Goal: Navigation & Orientation: Find specific page/section

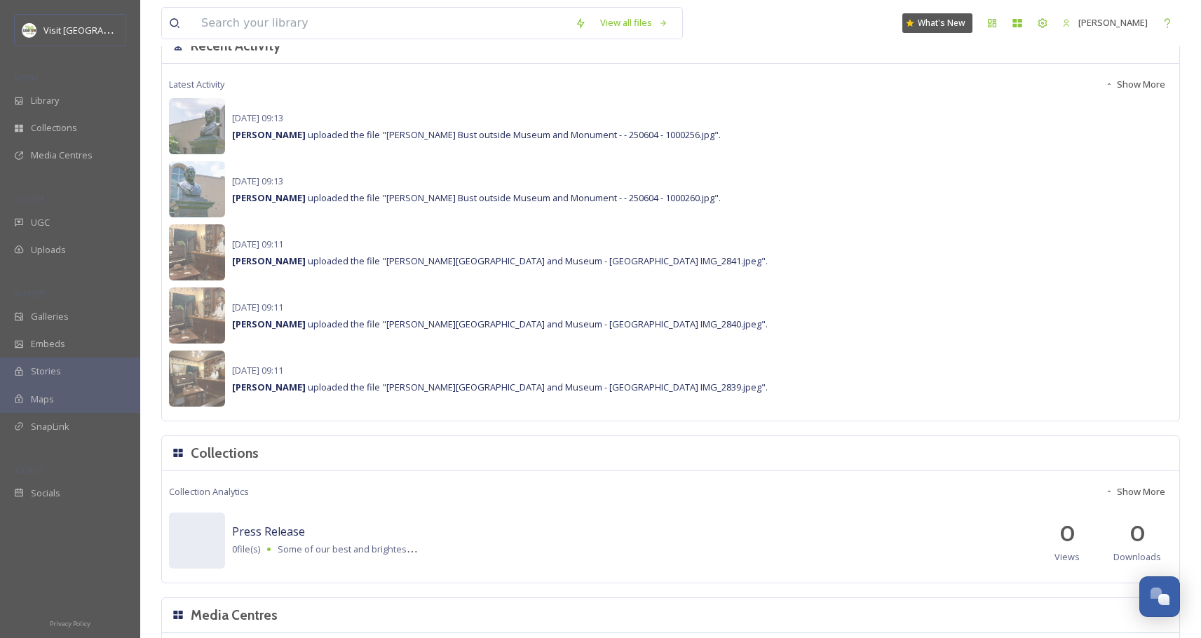
scroll to position [417, 0]
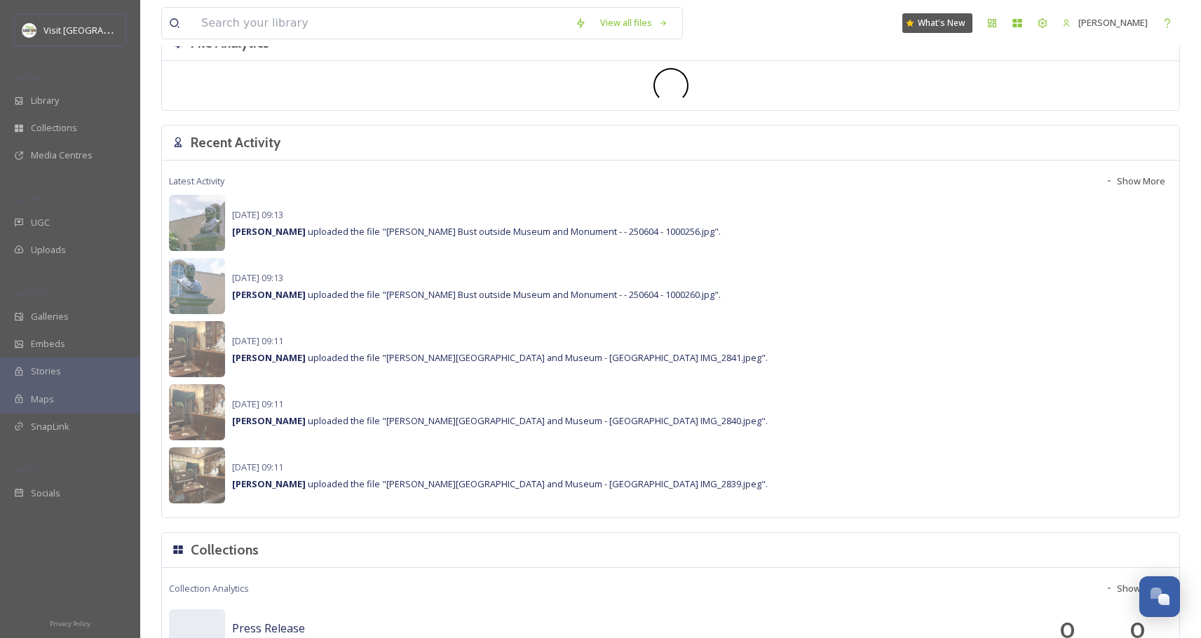
click at [1128, 184] on button "Show More" at bounding box center [1135, 181] width 74 height 27
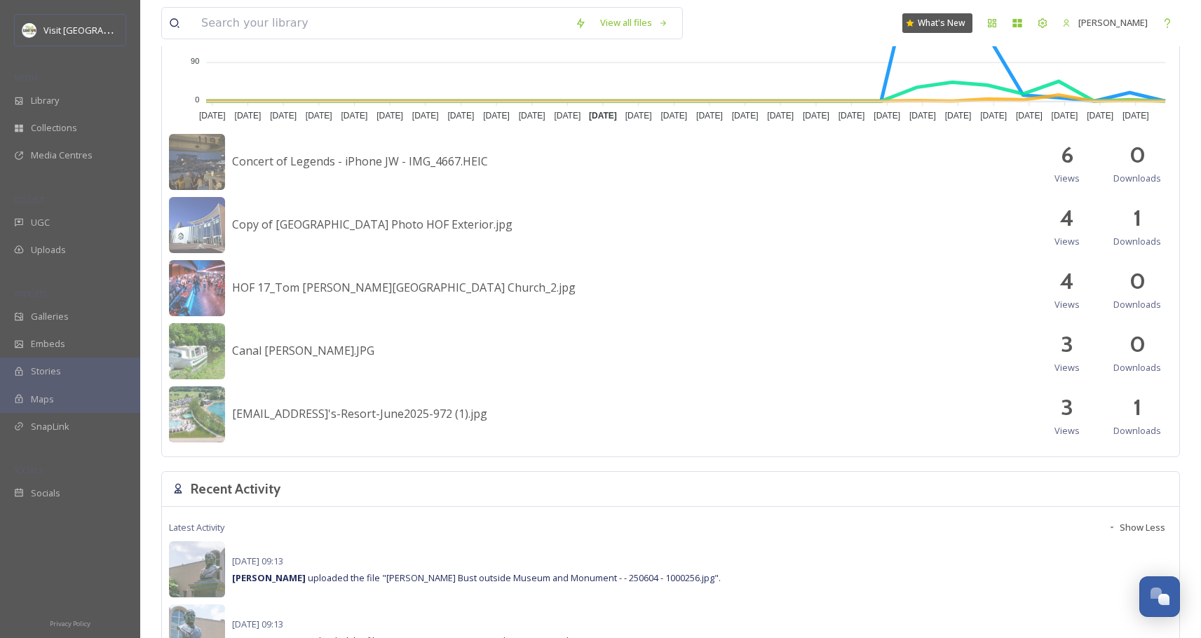
scroll to position [548, 0]
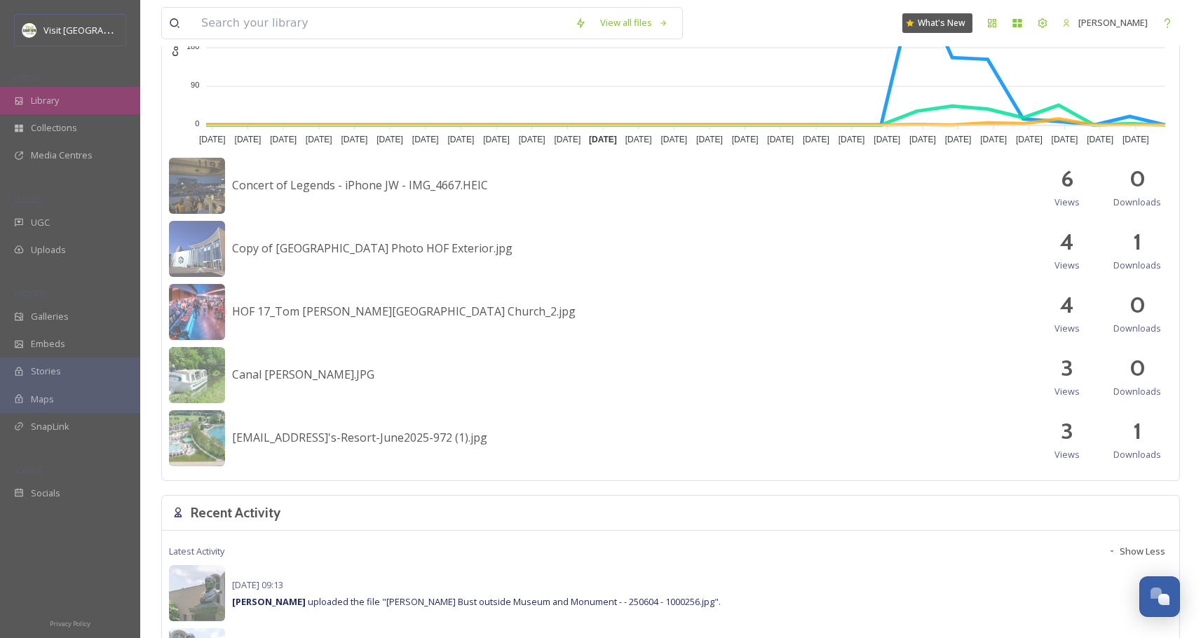
click at [34, 105] on span "Library" at bounding box center [45, 100] width 28 height 13
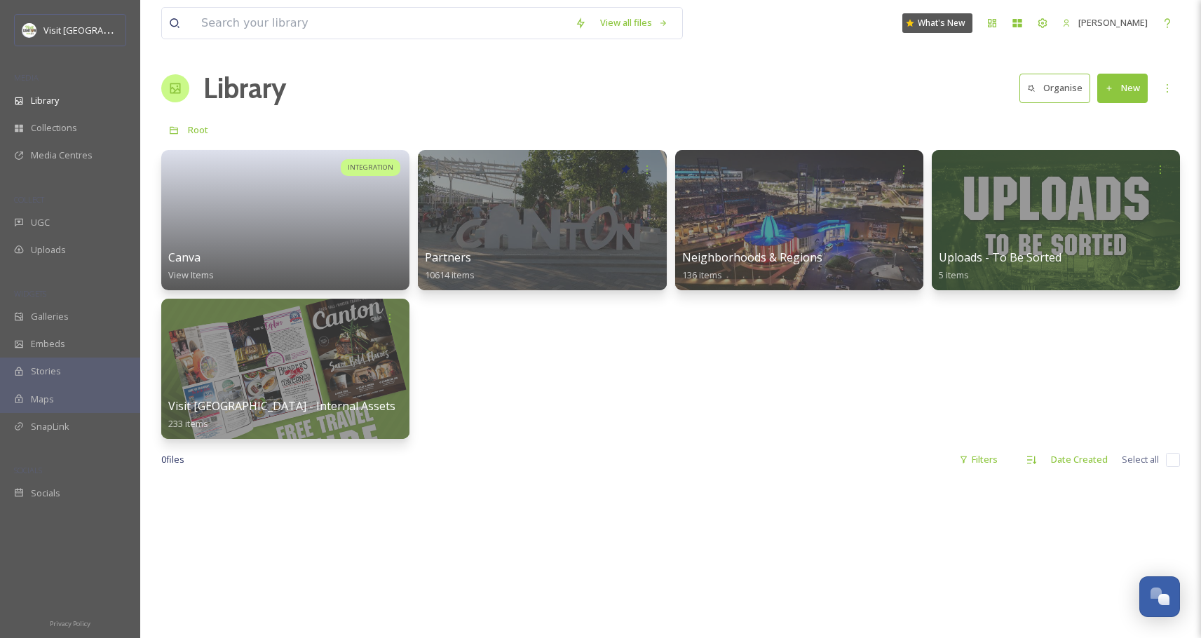
click at [722, 393] on div "INTEGRATION Canva View Items Partners 10614 items Neighborhoods & Regions 136 i…" at bounding box center [670, 294] width 1019 height 289
click at [53, 155] on span "Media Centres" at bounding box center [62, 155] width 62 height 13
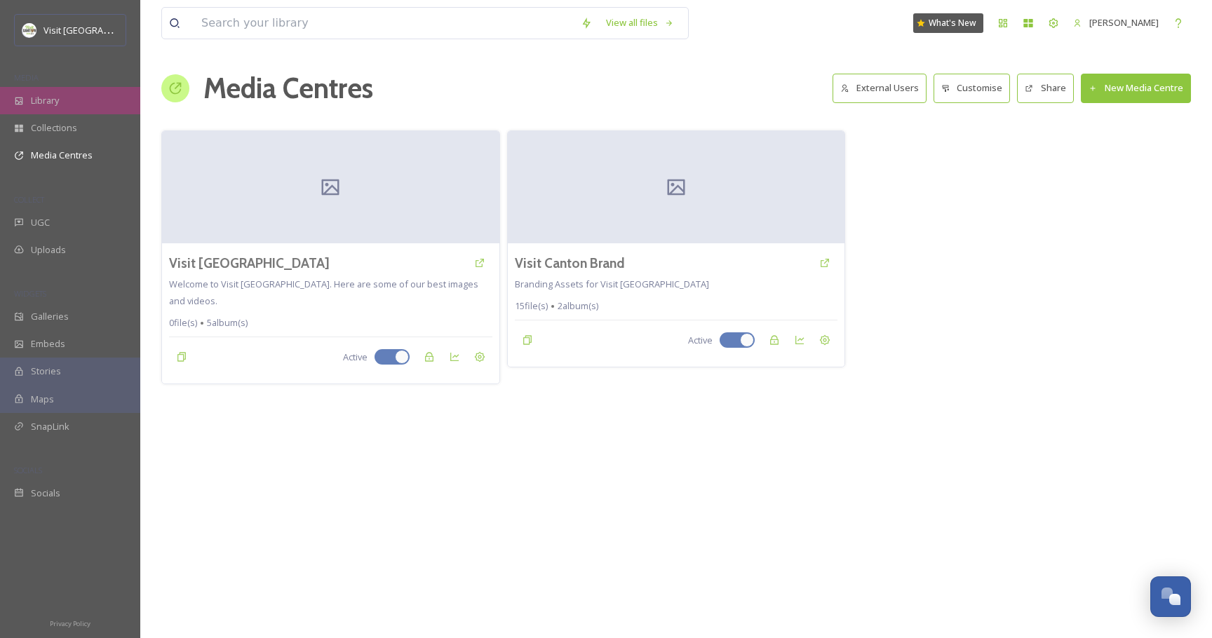
click at [51, 97] on span "Library" at bounding box center [45, 100] width 28 height 13
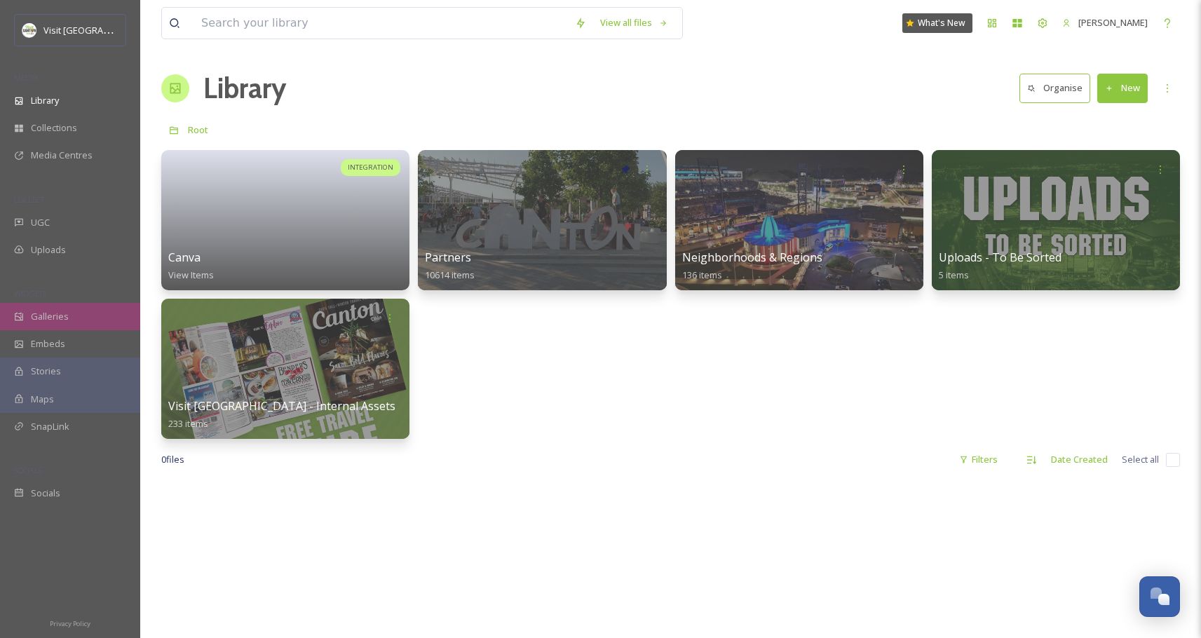
click at [77, 313] on div "Galleries" at bounding box center [70, 316] width 140 height 27
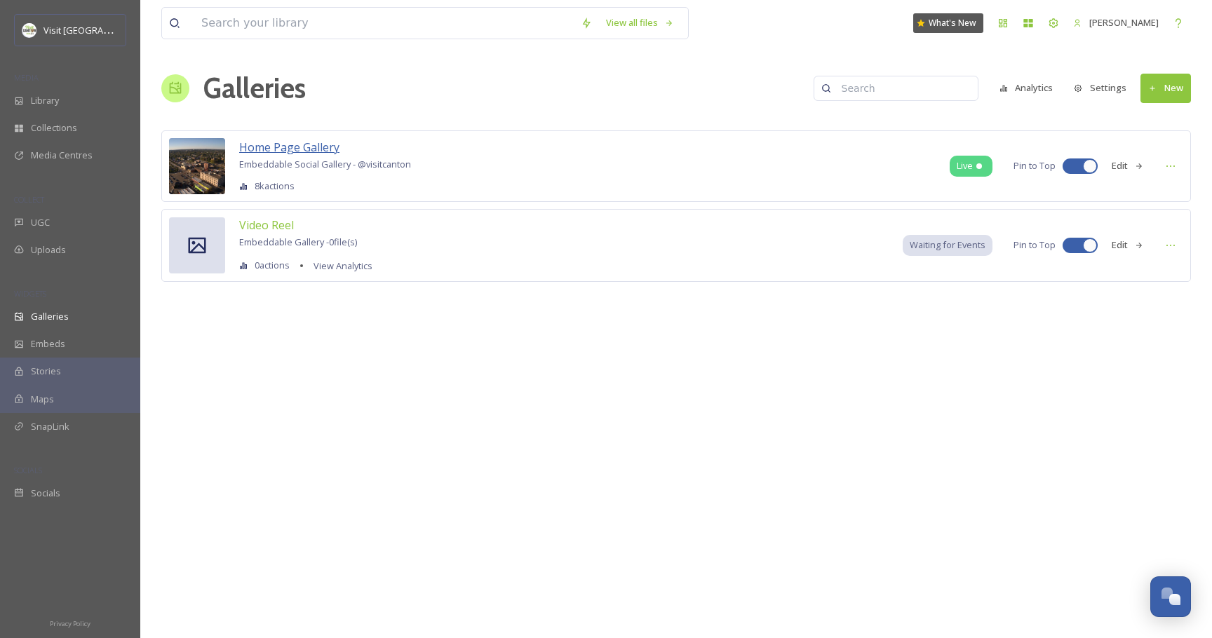
click at [277, 154] on span "Home Page Gallery" at bounding box center [289, 147] width 100 height 15
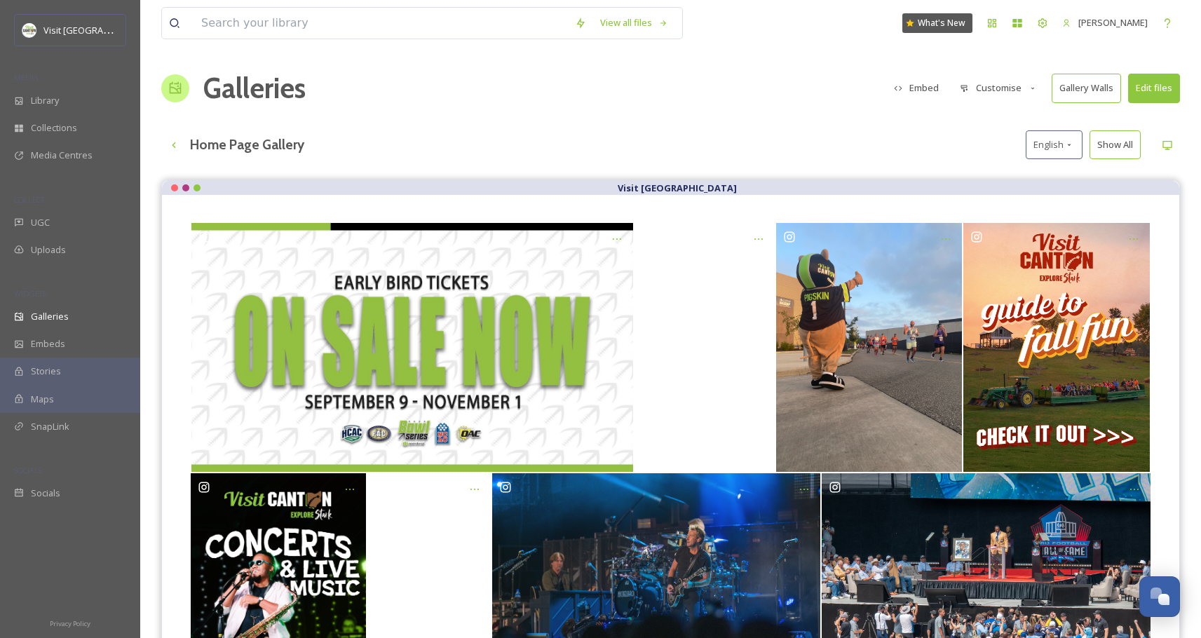
click at [46, 82] on div "MEDIA" at bounding box center [70, 78] width 140 height 18
click at [46, 98] on span "Library" at bounding box center [45, 100] width 28 height 13
